Goal: Information Seeking & Learning: Learn about a topic

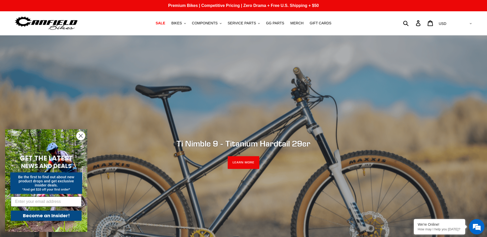
click at [69, 200] on input "Email" at bounding box center [46, 202] width 71 height 10
type input "[EMAIL_ADDRESS][DOMAIN_NAME]"
click at [50, 216] on button "Become an Insider!" at bounding box center [46, 216] width 71 height 10
click at [182, 23] on span "BIKES" at bounding box center [176, 23] width 11 height 4
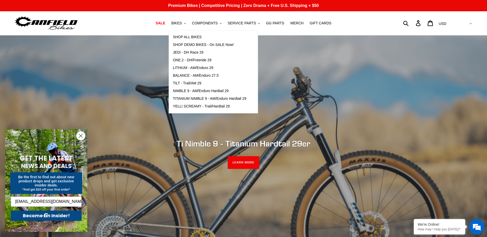
click at [112, 19] on h1 at bounding box center [71, 23] width 115 height 16
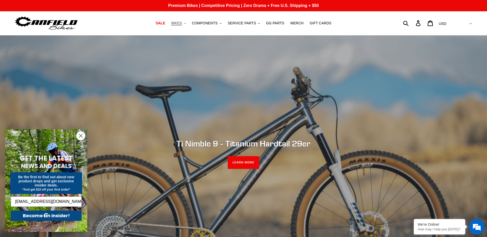
click at [187, 23] on button "BIKES .cls-1{fill:#231f20}" at bounding box center [179, 23] width 20 height 7
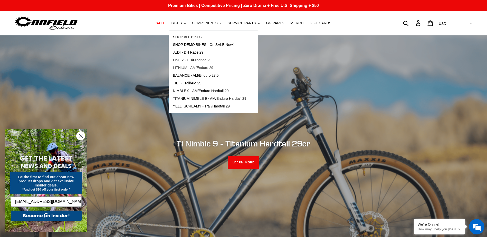
click at [198, 67] on span "LITHIUM - AM/Enduro 29" at bounding box center [193, 68] width 40 height 4
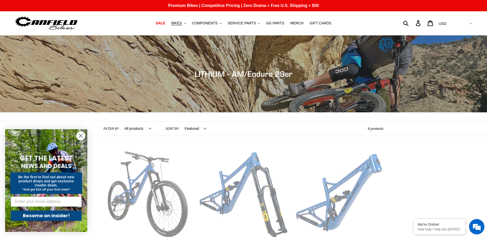
scroll to position [77, 0]
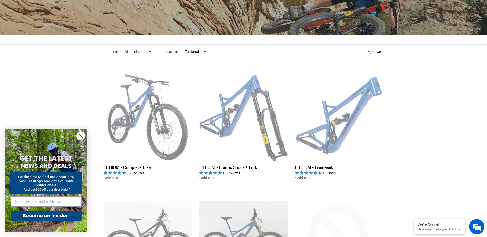
click at [78, 134] on circle "Close dialog" at bounding box center [81, 136] width 8 height 8
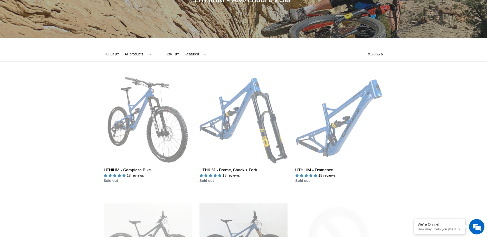
scroll to position [0, 0]
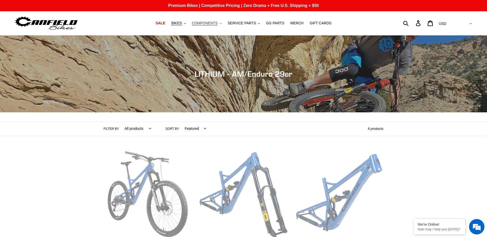
click at [214, 24] on span "COMPONENTS" at bounding box center [205, 23] width 26 height 4
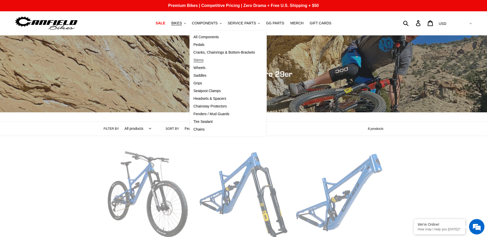
click at [204, 60] on span "Stems" at bounding box center [199, 60] width 10 height 4
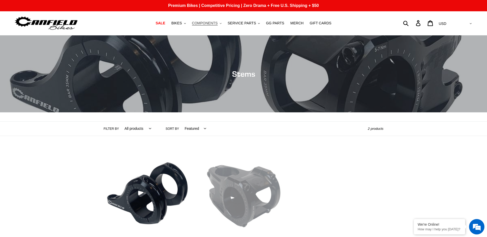
click at [211, 23] on span "COMPONENTS" at bounding box center [205, 23] width 26 height 4
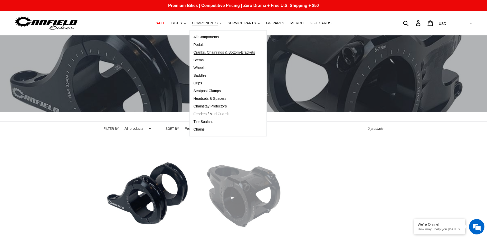
click at [206, 50] on span "Cranks, Chainrings & Bottom-Brackets" at bounding box center [225, 52] width 62 height 4
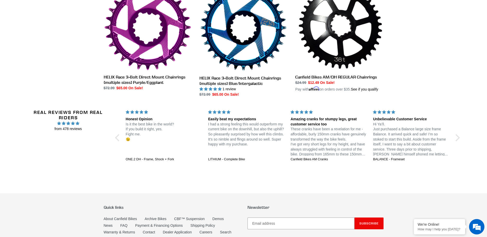
scroll to position [429, 0]
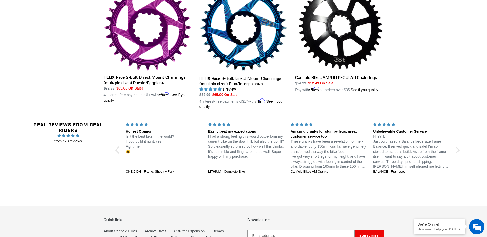
click at [149, 136] on p "Is it the best bike in the world? If you build it right, yes. Fight me. 😉" at bounding box center [164, 144] width 76 height 20
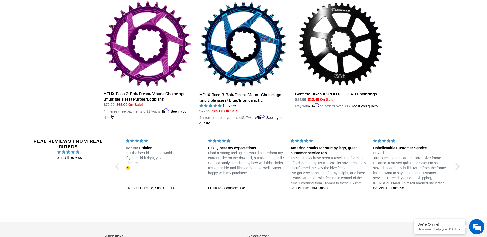
scroll to position [404, 0]
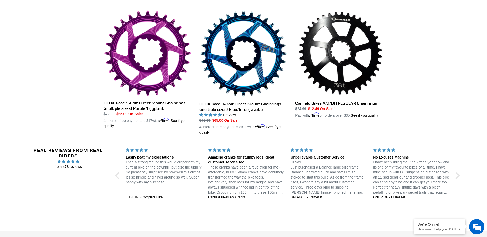
click at [159, 189] on div "Easily beat my expectations I had a strong feeling this would outperform my cur…" at bounding box center [164, 171] width 82 height 46
click at [457, 177] on div at bounding box center [456, 175] width 7 height 7
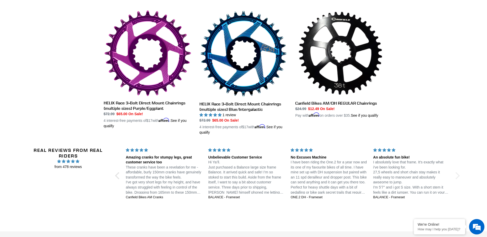
click at [457, 177] on div at bounding box center [456, 175] width 7 height 7
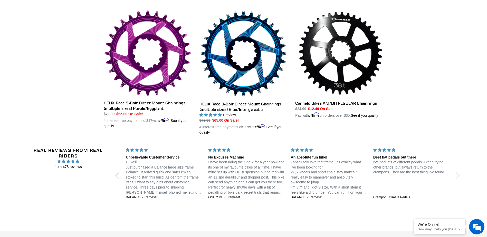
click at [457, 177] on div at bounding box center [456, 175] width 7 height 7
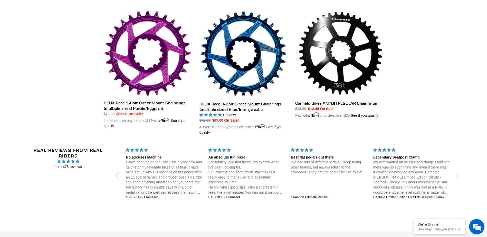
click at [457, 177] on div at bounding box center [456, 175] width 7 height 7
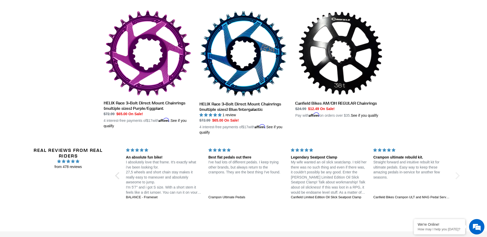
click at [457, 177] on div at bounding box center [456, 175] width 7 height 7
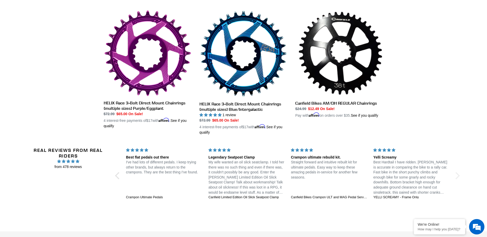
click at [457, 177] on div at bounding box center [456, 175] width 7 height 7
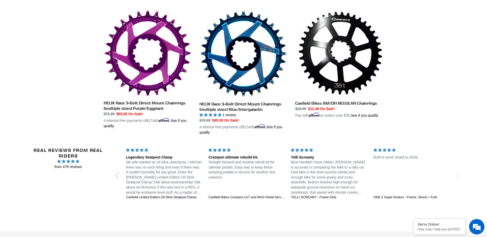
click at [457, 177] on div at bounding box center [456, 175] width 7 height 7
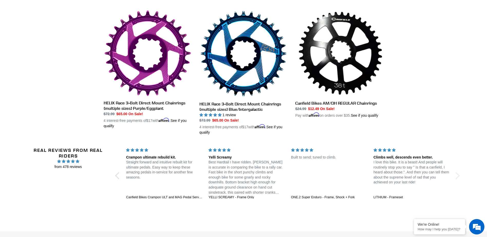
click at [457, 177] on div at bounding box center [456, 175] width 7 height 7
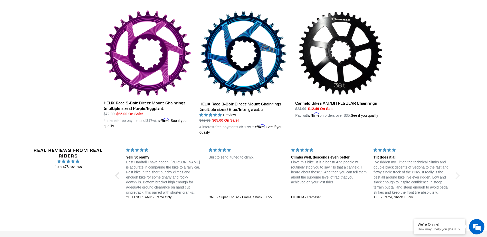
click at [457, 177] on div at bounding box center [456, 175] width 7 height 7
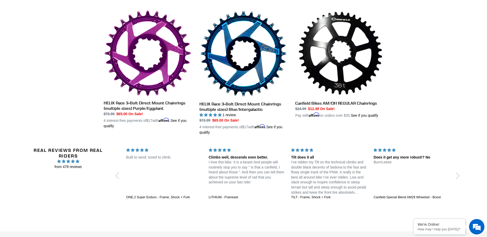
click at [332, 178] on p "I’ve ridden my Tilt on the technical climbs and double black decents of Sedona …" at bounding box center [329, 177] width 76 height 35
click at [342, 193] on div "Tilt does it all I’ve ridden my Tilt on the technical climbs and double black d…" at bounding box center [329, 173] width 82 height 51
click at [457, 174] on div at bounding box center [456, 175] width 7 height 7
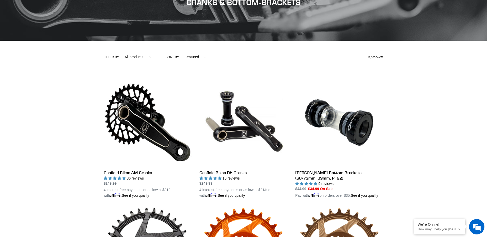
scroll to position [70, 0]
